Goal: Task Accomplishment & Management: Use online tool/utility

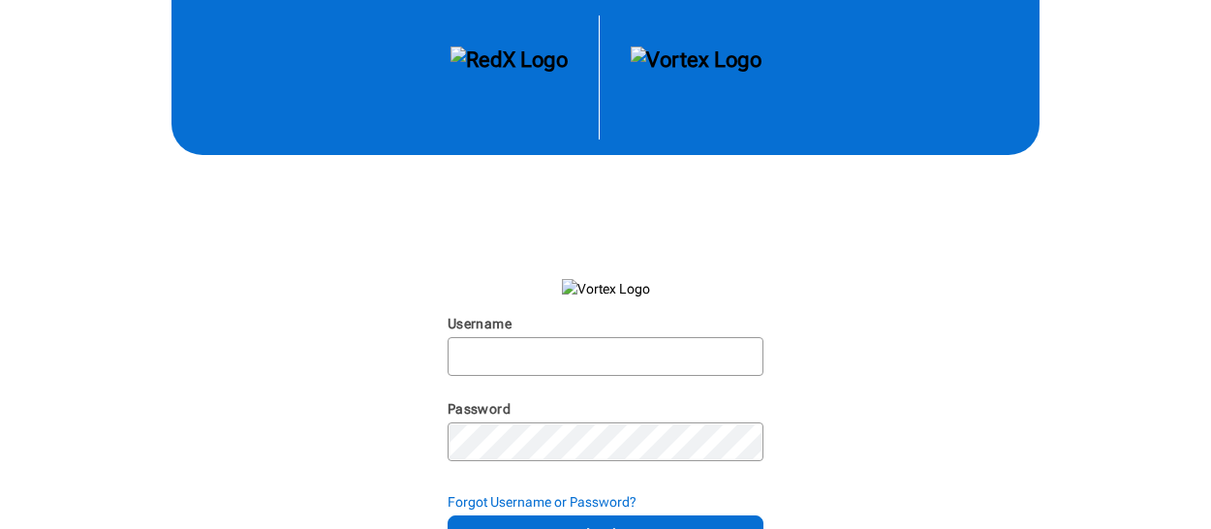
click at [719, 74] on img at bounding box center [696, 77] width 131 height 62
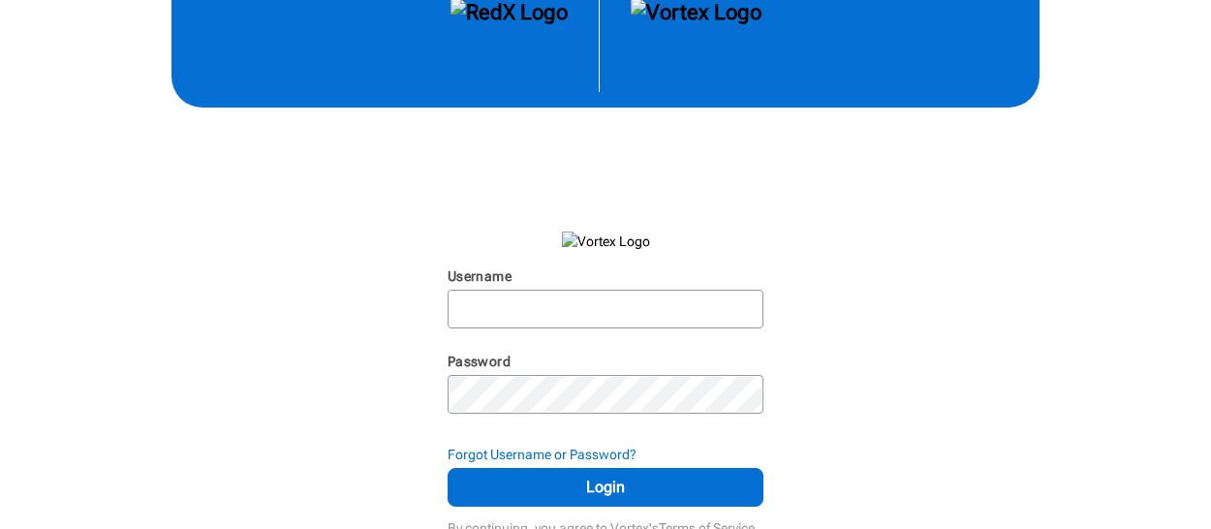
scroll to position [59, 0]
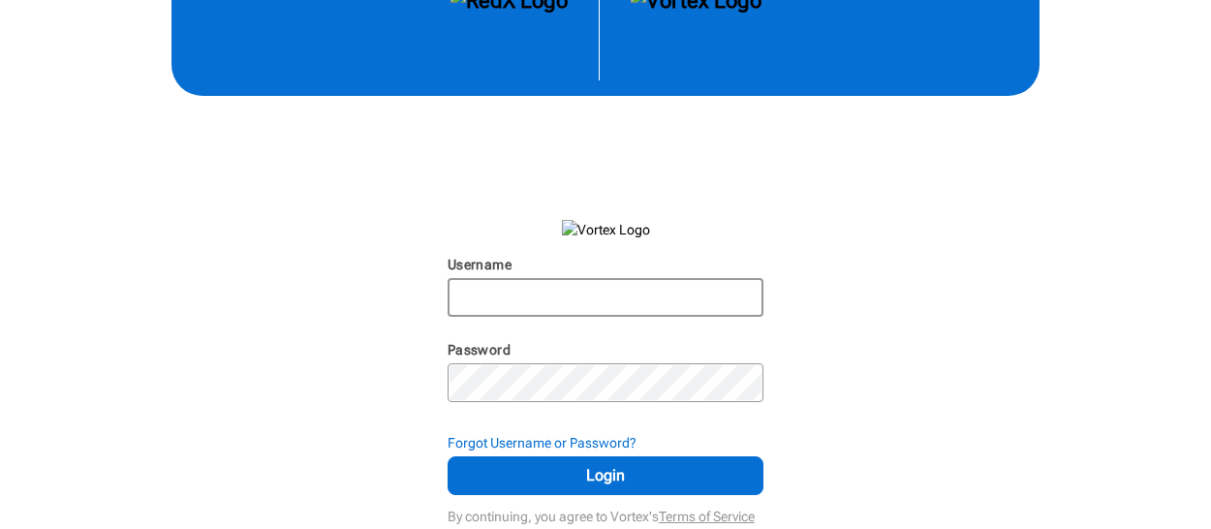
click at [537, 291] on input "Username" at bounding box center [605, 297] width 313 height 35
type input "[PERSON_NAME][EMAIL_ADDRESS][DOMAIN_NAME]"
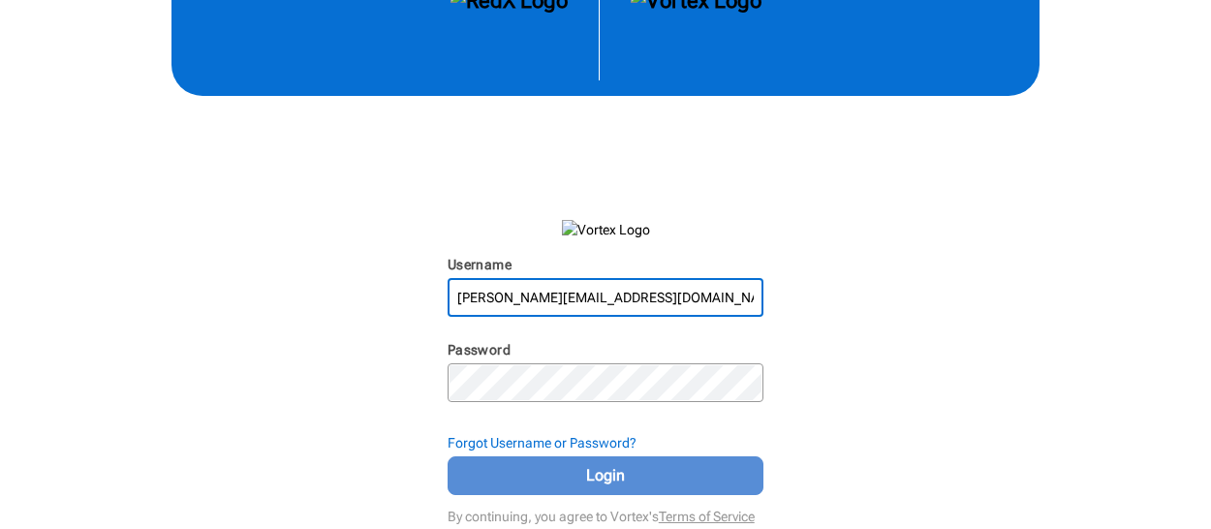
click at [632, 469] on span "Login" at bounding box center [606, 475] width 268 height 23
